Goal: Information Seeking & Learning: Learn about a topic

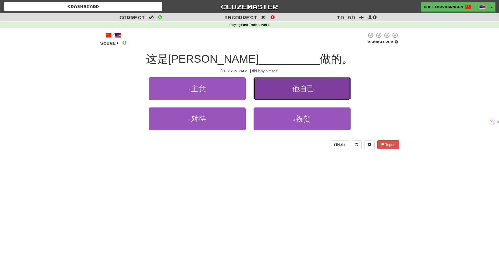
click at [306, 90] on span "他自己" at bounding box center [304, 89] width 22 height 8
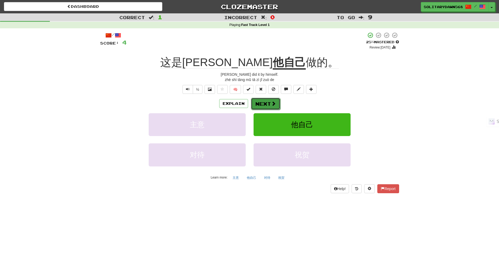
click at [273, 104] on span at bounding box center [273, 103] width 5 height 5
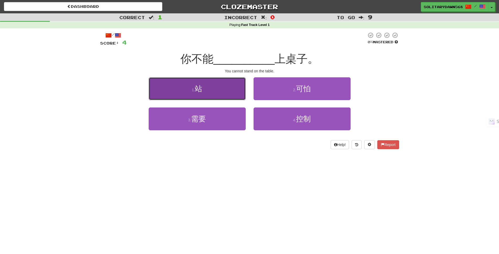
click at [218, 89] on button "1 . 站" at bounding box center [197, 88] width 97 height 23
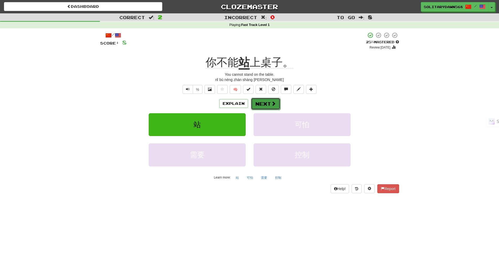
click at [274, 103] on span at bounding box center [273, 103] width 5 height 5
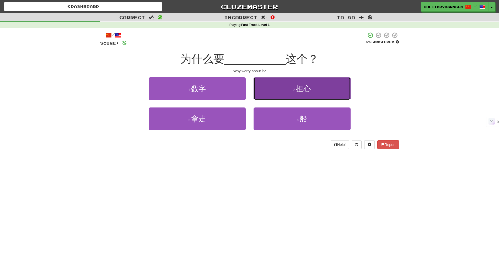
click at [291, 96] on button "2 . 担心" at bounding box center [302, 88] width 97 height 23
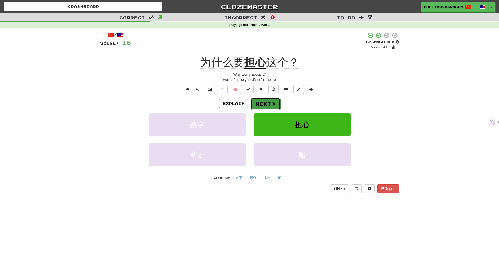
click at [268, 102] on button "Next" at bounding box center [265, 104] width 29 height 12
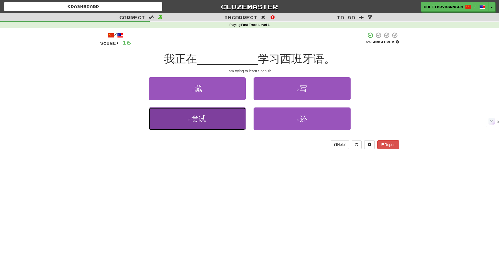
click at [221, 124] on button "3 . 尝试" at bounding box center [197, 119] width 97 height 23
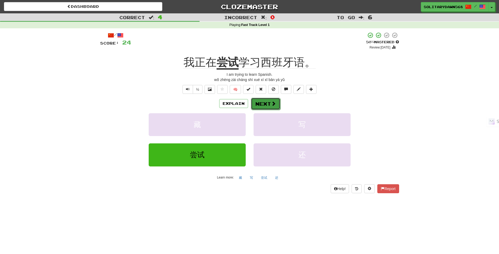
click at [263, 104] on button "Next" at bounding box center [265, 104] width 29 height 12
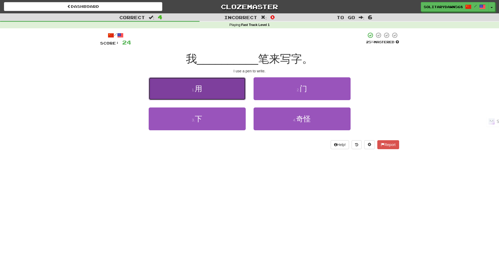
click at [222, 93] on button "1 . 用" at bounding box center [197, 88] width 97 height 23
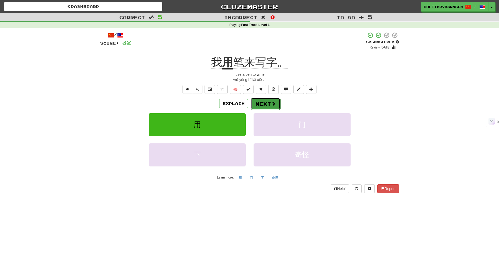
click at [263, 102] on button "Next" at bounding box center [265, 104] width 29 height 12
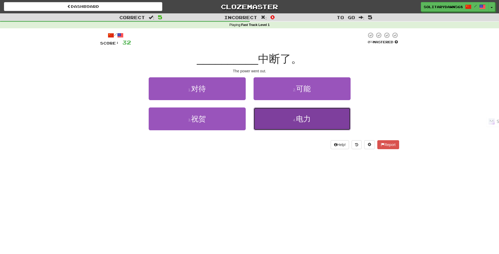
click at [292, 121] on button "4 . 电力" at bounding box center [302, 119] width 97 height 23
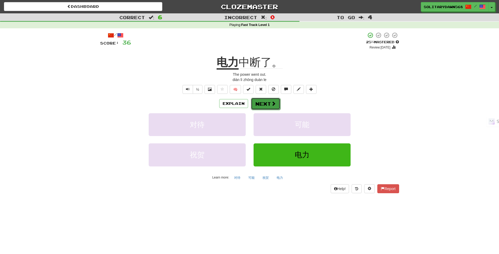
click at [265, 100] on button "Next" at bounding box center [265, 104] width 29 height 12
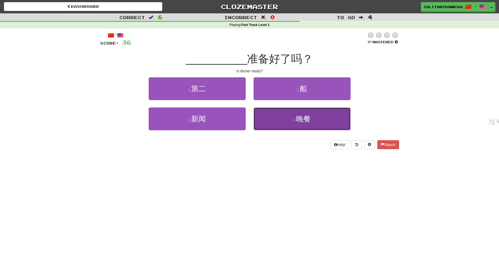
click at [303, 124] on button "4 . 晚餐" at bounding box center [302, 119] width 97 height 23
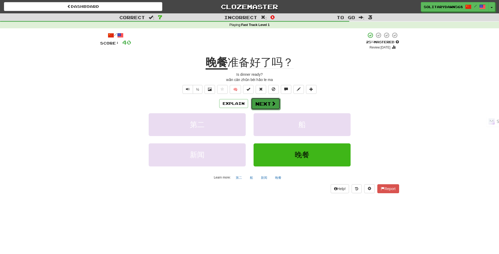
click at [276, 104] on button "Next" at bounding box center [265, 104] width 29 height 12
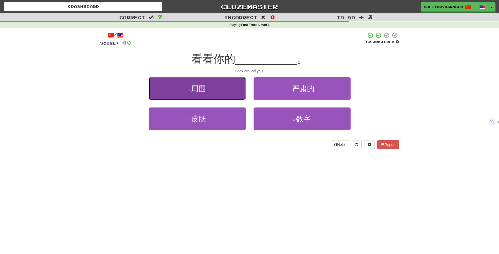
click at [214, 90] on button "1 . 周围" at bounding box center [197, 88] width 97 height 23
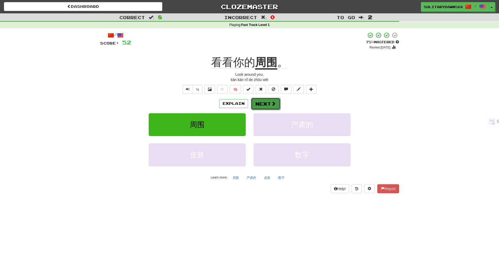
click at [270, 103] on button "Next" at bounding box center [265, 104] width 29 height 12
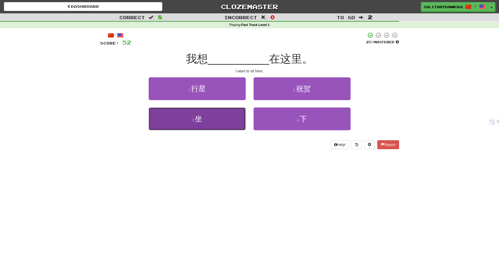
click at [210, 122] on button "3 . 坐" at bounding box center [197, 119] width 97 height 23
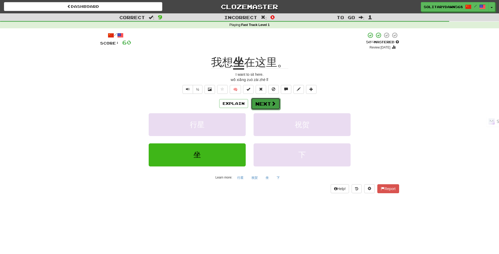
click at [270, 104] on button "Next" at bounding box center [265, 104] width 29 height 12
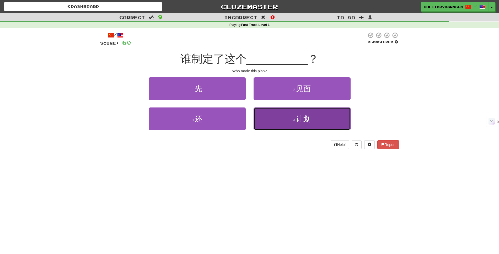
click at [302, 126] on button "4 . 计划" at bounding box center [302, 119] width 97 height 23
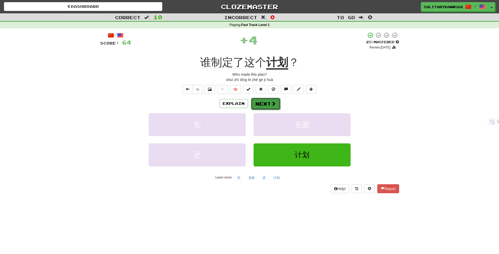
click at [264, 103] on button "Next" at bounding box center [265, 104] width 29 height 12
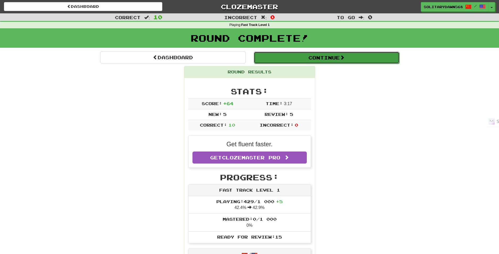
click at [361, 59] on button "Continue" at bounding box center [327, 58] width 146 height 12
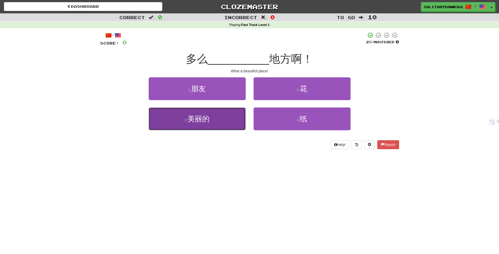
click at [195, 124] on button "3 . 美丽的" at bounding box center [197, 119] width 97 height 23
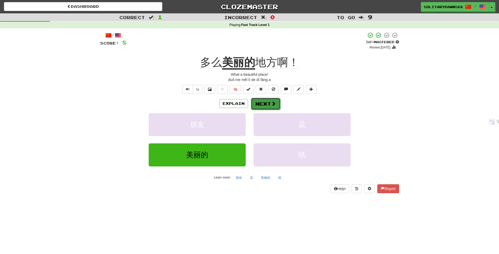
click at [271, 103] on span at bounding box center [273, 103] width 5 height 5
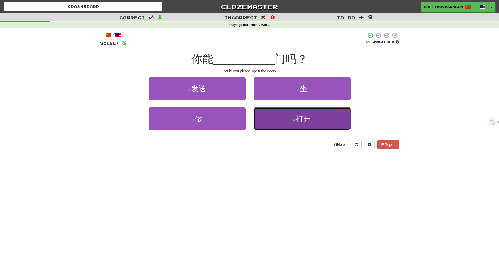
click at [297, 124] on button "4 . 打开" at bounding box center [302, 119] width 97 height 23
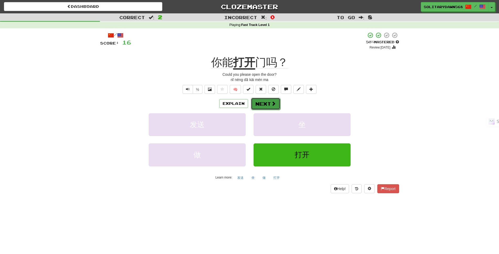
click at [268, 103] on button "Next" at bounding box center [265, 104] width 29 height 12
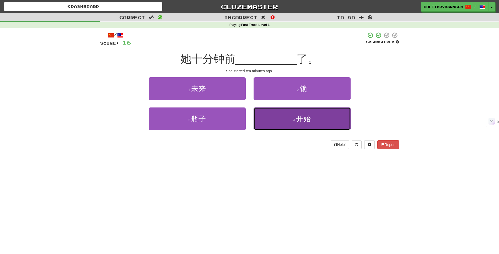
click at [295, 116] on button "4 . 开始" at bounding box center [302, 119] width 97 height 23
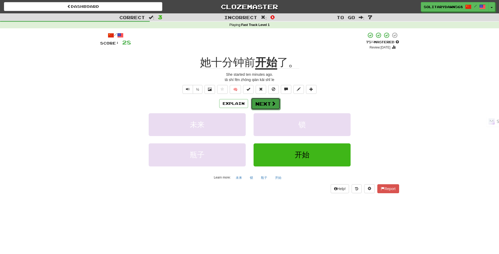
click at [273, 104] on span at bounding box center [273, 103] width 5 height 5
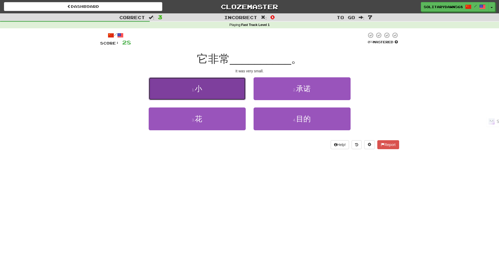
click at [198, 87] on span "小" at bounding box center [198, 89] width 7 height 8
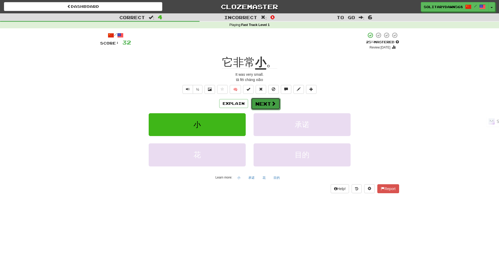
click at [267, 101] on button "Next" at bounding box center [265, 104] width 29 height 12
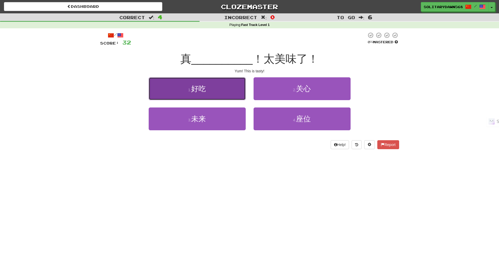
click at [230, 84] on button "1 . 好吃" at bounding box center [197, 88] width 97 height 23
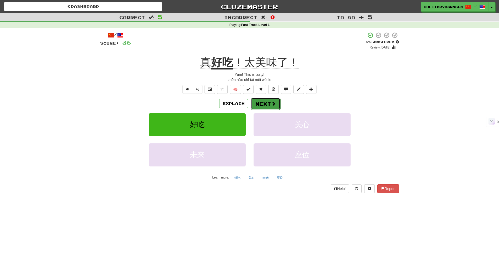
click at [274, 101] on span at bounding box center [273, 103] width 5 height 5
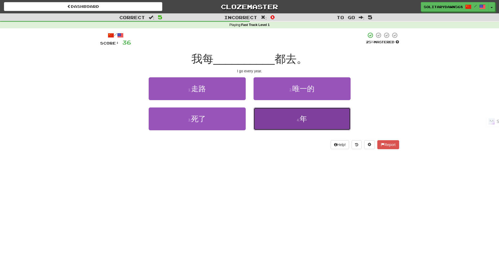
click at [306, 115] on span "年" at bounding box center [303, 119] width 7 height 8
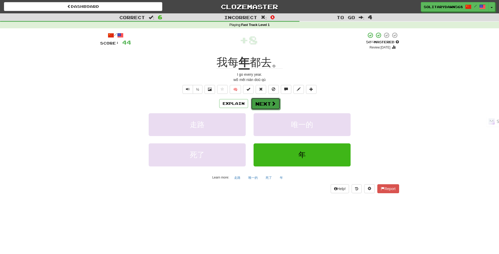
click at [277, 103] on button "Next" at bounding box center [265, 104] width 29 height 12
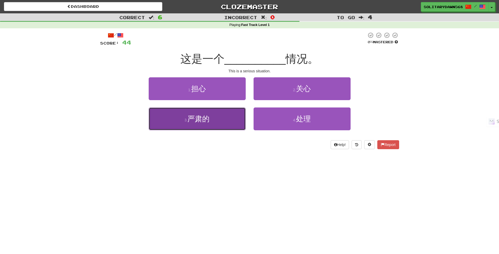
click at [218, 124] on button "3 . 严肃的" at bounding box center [197, 119] width 97 height 23
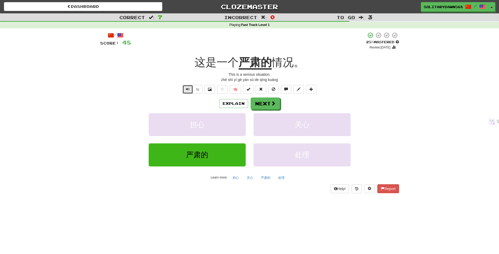
click at [188, 88] on span "Text-to-speech controls" at bounding box center [188, 89] width 4 height 4
click at [269, 103] on button "Next" at bounding box center [265, 104] width 29 height 12
